Goal: Transaction & Acquisition: Purchase product/service

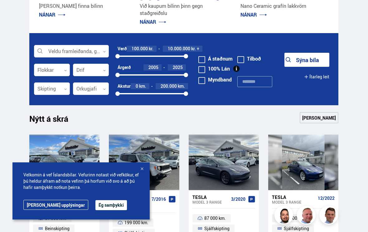
scroll to position [146, 0]
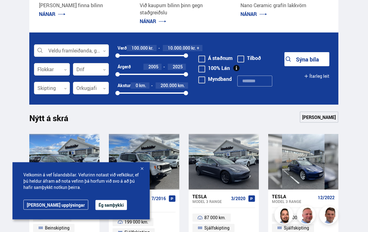
click at [67, 51] on div at bounding box center [71, 51] width 75 height 12
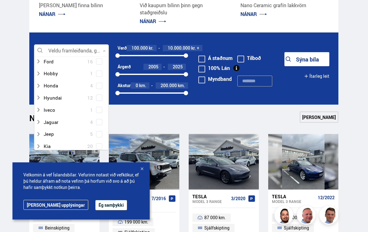
scroll to position [121, 0]
click at [51, 129] on div at bounding box center [65, 133] width 59 height 9
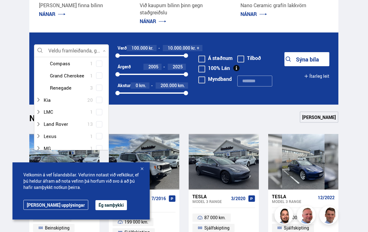
scroll to position [204, 0]
click at [80, 71] on div at bounding box center [77, 75] width 59 height 9
click at [314, 61] on button "Sýna bíla" at bounding box center [306, 59] width 45 height 14
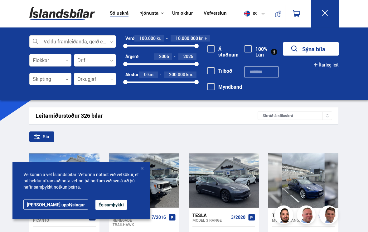
click at [143, 170] on div at bounding box center [142, 169] width 6 height 6
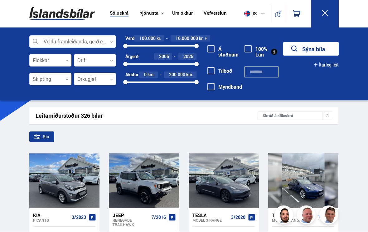
click at [312, 48] on button "Sýna bíla" at bounding box center [310, 48] width 55 height 13
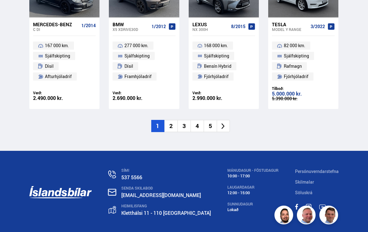
scroll to position [898, 0]
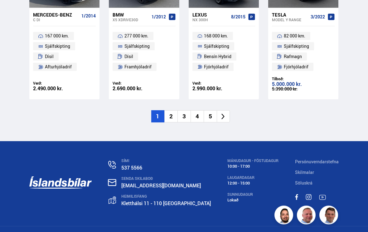
click at [225, 113] on icon at bounding box center [222, 116] width 7 height 7
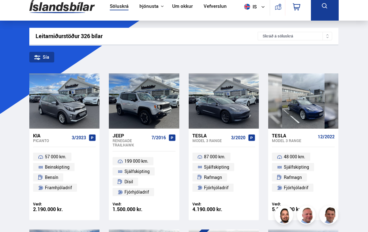
scroll to position [7, 0]
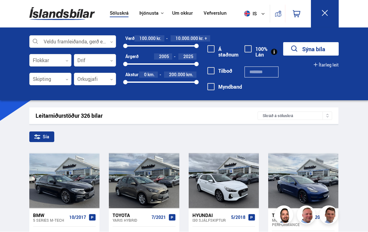
click at [313, 44] on button "Sýna bíla" at bounding box center [310, 48] width 55 height 13
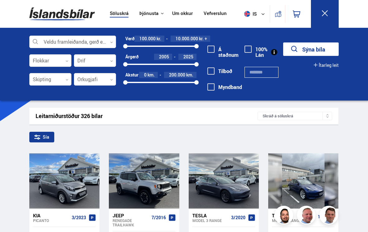
click at [307, 48] on button "Sýna bíla" at bounding box center [310, 48] width 55 height 13
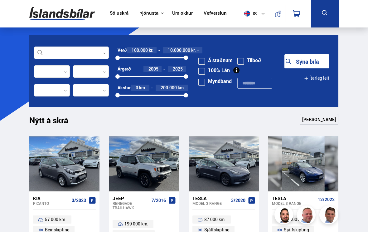
scroll to position [146, 0]
